Goal: Task Accomplishment & Management: Complete application form

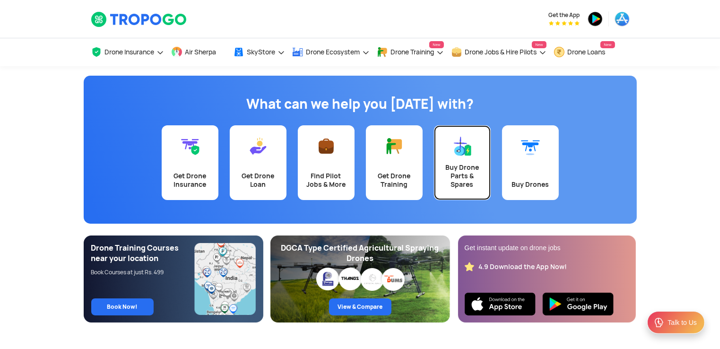
click at [456, 170] on div "Buy Drone Parts & Spares" at bounding box center [461, 176] width 45 height 26
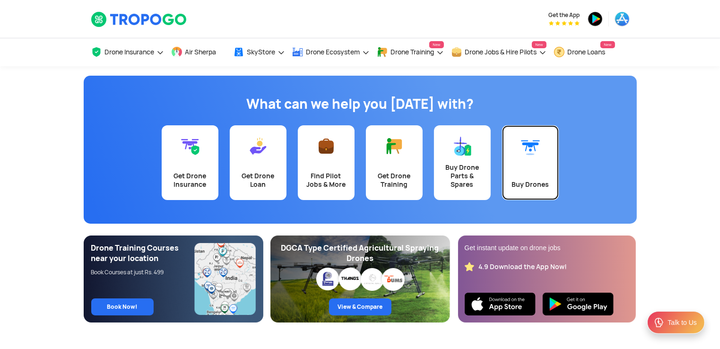
click at [539, 184] on div "Buy Drones" at bounding box center [529, 184] width 45 height 9
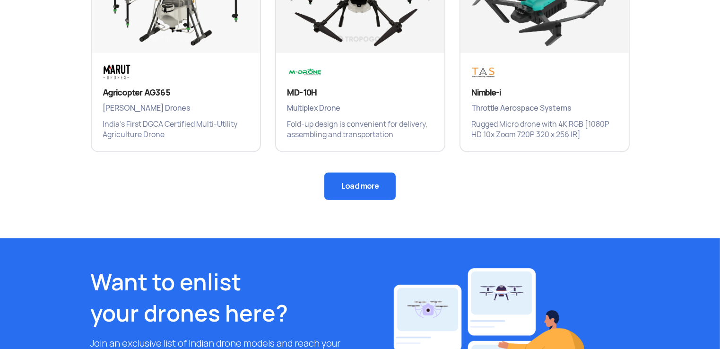
scroll to position [756, 0]
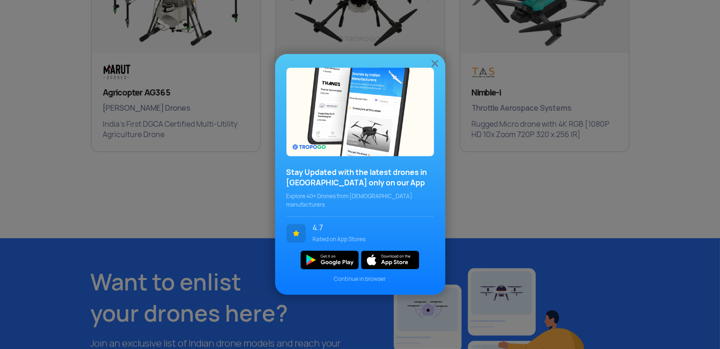
click at [370, 196] on div "Stay Updated with the latest drones in [GEOGRAPHIC_DATA] only on our App Explor…" at bounding box center [359, 191] width 147 height 49
click at [438, 66] on img at bounding box center [434, 63] width 11 height 11
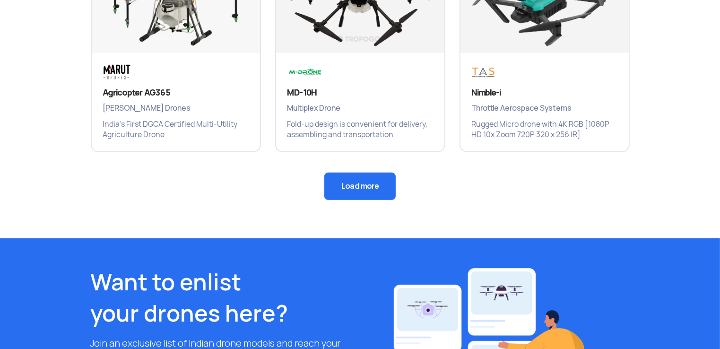
click at [364, 196] on button "Load more" at bounding box center [359, 185] width 71 height 27
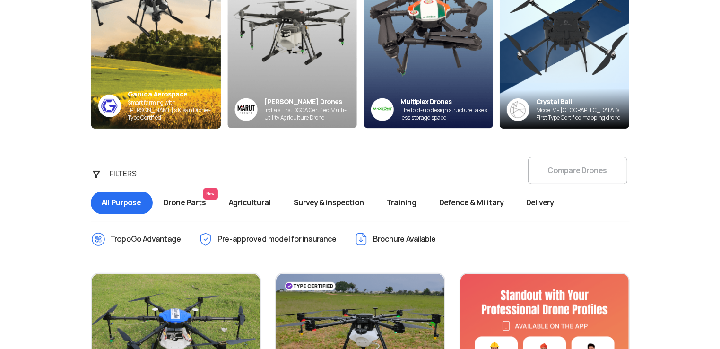
scroll to position [189, 0]
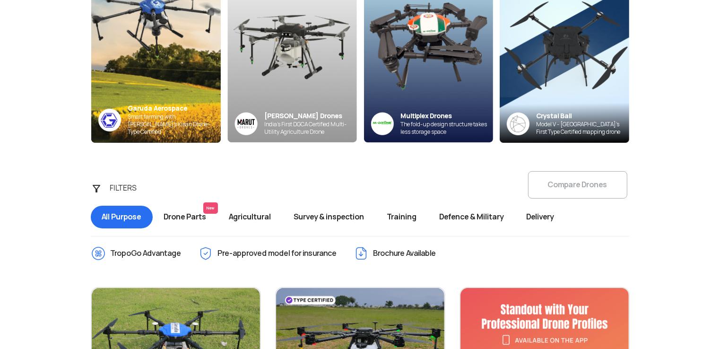
click at [412, 218] on span "Training" at bounding box center [402, 217] width 52 height 23
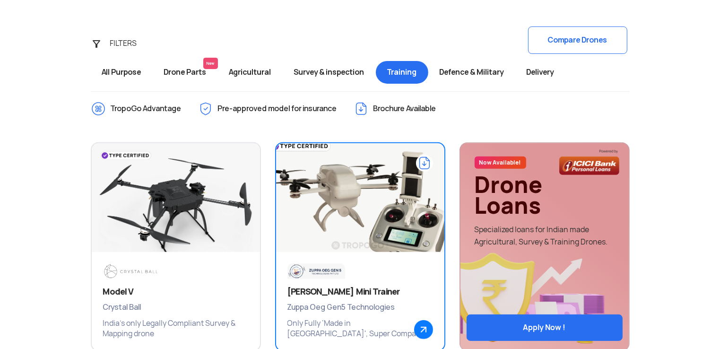
scroll to position [331, 0]
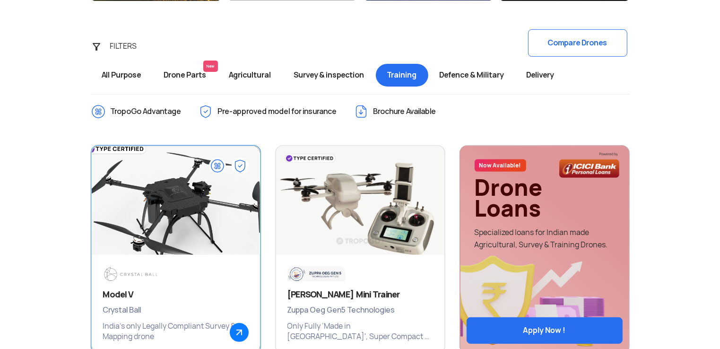
click at [161, 243] on img at bounding box center [176, 205] width 202 height 142
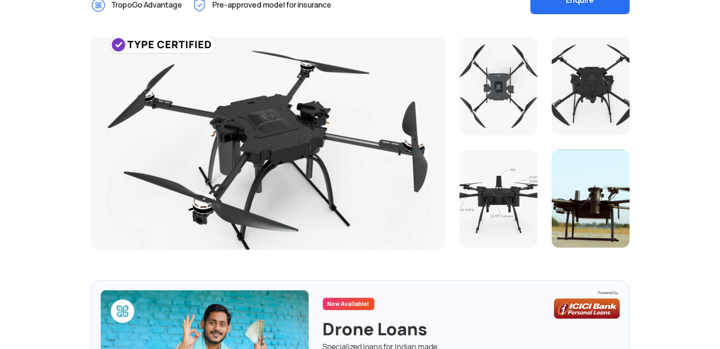
scroll to position [94, 0]
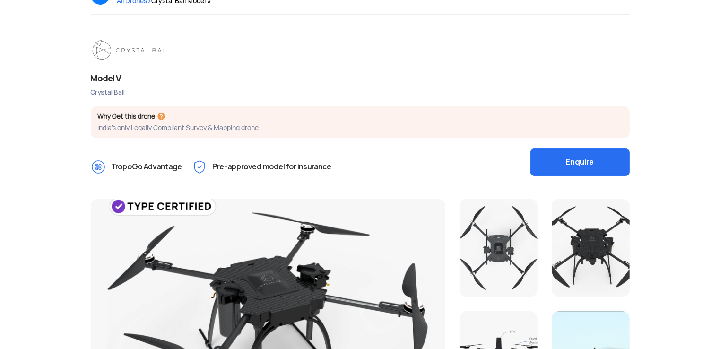
click at [579, 162] on button "Enquire" at bounding box center [579, 161] width 99 height 27
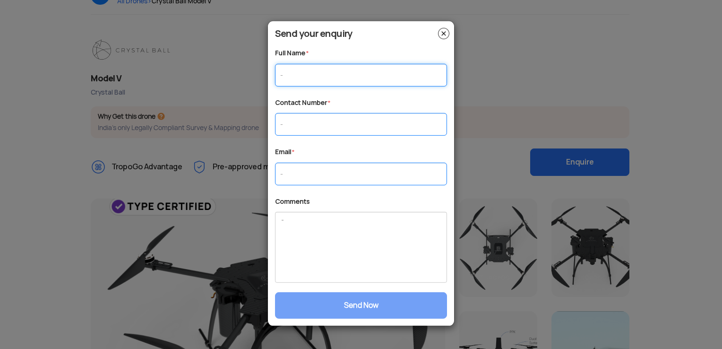
click at [320, 77] on input "text" at bounding box center [361, 74] width 172 height 23
type input "[PERSON_NAME] (Ph.D).,"
type input "09894933543"
type input "[PERSON_NAME][EMAIL_ADDRESS][DOMAIN_NAME]"
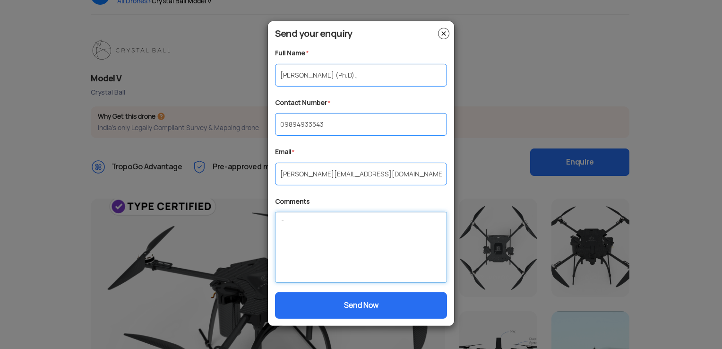
click at [316, 239] on textarea at bounding box center [361, 247] width 172 height 71
type textarea "D"
paste textarea "ARF Quadcopter Advanced Combo Kit"
type textarea "i need ARF Quadcopter Advanced Combo Kit ... Can you send me the cost ?"
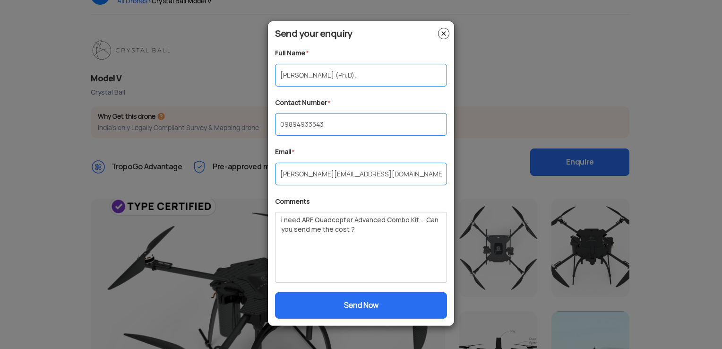
click at [340, 297] on button "Send Now" at bounding box center [361, 305] width 172 height 26
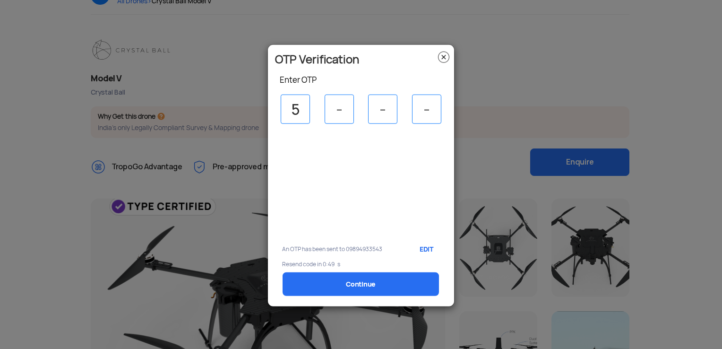
type input "5"
type input "3"
type input "5"
type input "4"
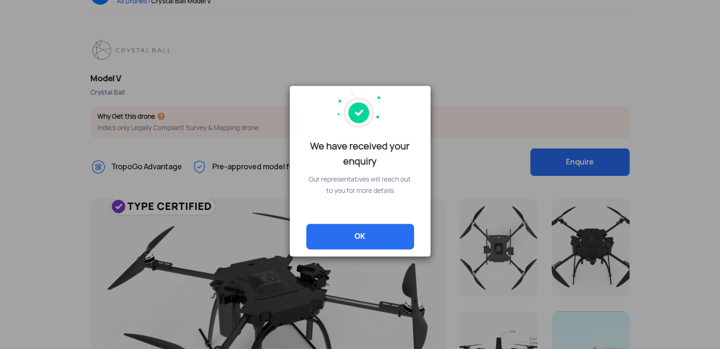
click at [352, 239] on link "OK" at bounding box center [360, 237] width 108 height 26
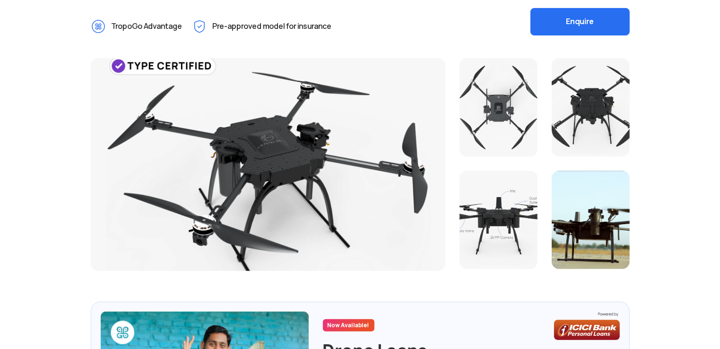
scroll to position [142, 0]
